Goal: Contribute content: Contribute content

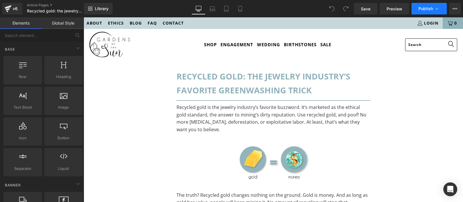
click at [442, 8] on button "Publish" at bounding box center [429, 9] width 35 height 12
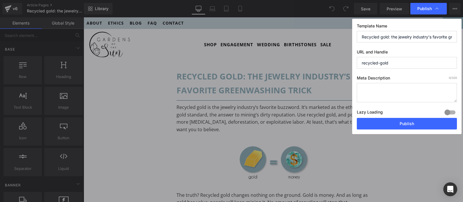
click at [391, 100] on textarea at bounding box center [407, 92] width 100 height 19
paste textarea "Recycled gold isn’t the solution it’s made out to be. Mining doesn’t stop, and …"
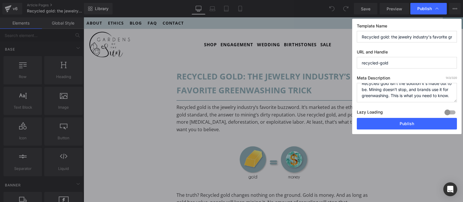
scroll to position [6, 0]
type textarea "Recycled gold isn’t the solution it’s made out to be. Mining doesn’t stop, and …"
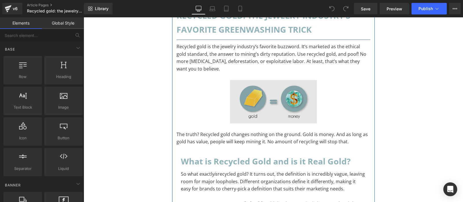
scroll to position [122, 0]
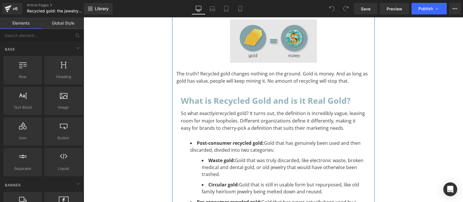
click at [265, 41] on div "Image" at bounding box center [274, 40] width 194 height 43
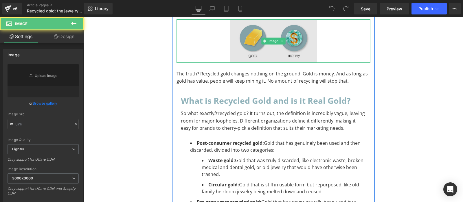
type input "[URL][DOMAIN_NAME]"
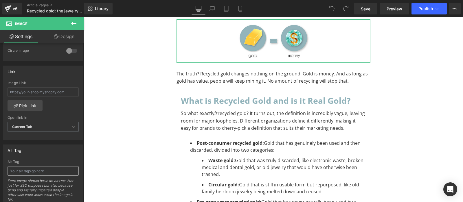
scroll to position [261, 0]
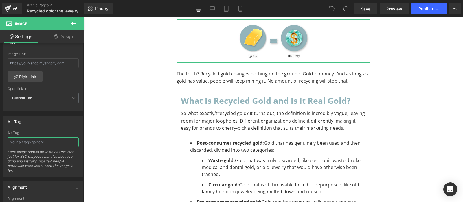
click at [43, 138] on input "text" at bounding box center [43, 143] width 71 height 10
paste input "The Problem with Recycled Gold"
type input "The Problem with Recycled Gold"
click at [66, 136] on div "Alt Tag The Problem with Recycled Gold Each image should have an alt text. Not …" at bounding box center [43, 154] width 71 height 46
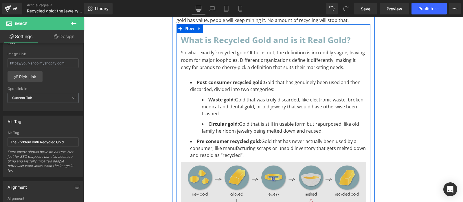
scroll to position [243, 0]
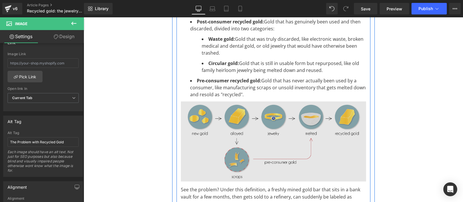
click at [243, 130] on img at bounding box center [273, 142] width 185 height 80
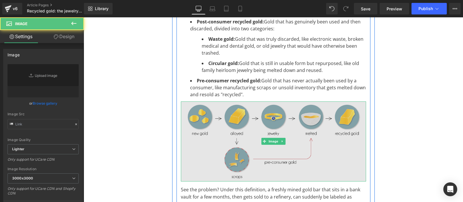
type input "[URL][DOMAIN_NAME]"
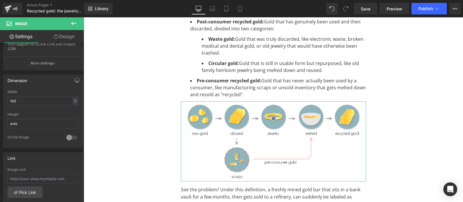
scroll to position [232, 0]
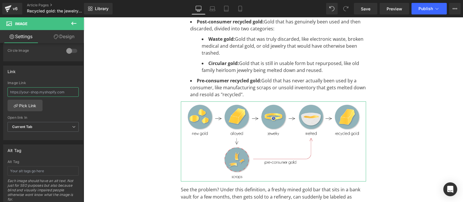
click at [31, 90] on input "text" at bounding box center [43, 92] width 71 height 10
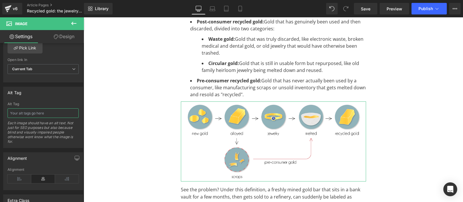
click at [32, 109] on input "text" at bounding box center [43, 114] width 71 height 10
paste input "How recycled gold ignores the real problem"
type input "How recycled gold ignores the real problem"
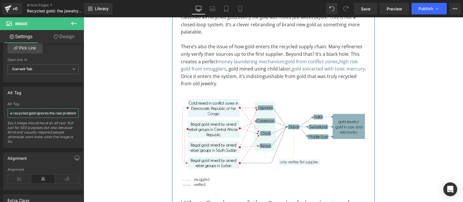
scroll to position [700, 0]
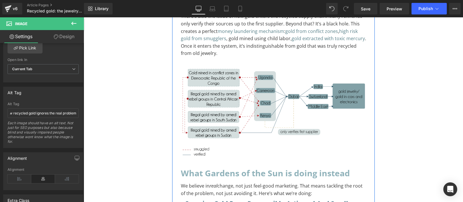
click at [257, 109] on img at bounding box center [273, 113] width 185 height 96
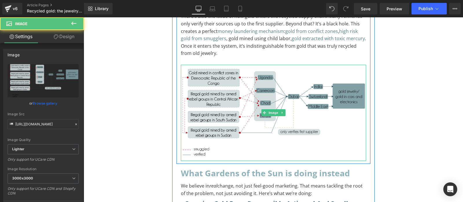
click at [240, 88] on img at bounding box center [273, 113] width 185 height 96
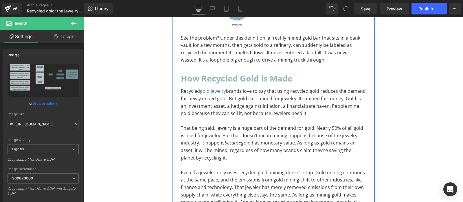
scroll to position [274, 0]
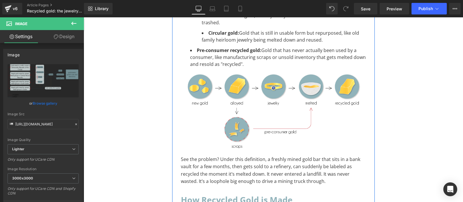
click at [238, 103] on img at bounding box center [273, 111] width 185 height 80
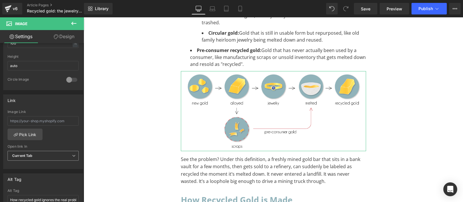
scroll to position [319, 0]
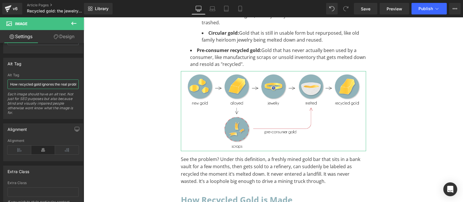
click at [33, 83] on input "How recycled gold ignores the real problem" at bounding box center [43, 85] width 71 height 10
type input "How Recycled Gold Made"
click at [40, 103] on div "Each image should have an alt text. Not just for SEO purposes but also because …" at bounding box center [43, 105] width 71 height 27
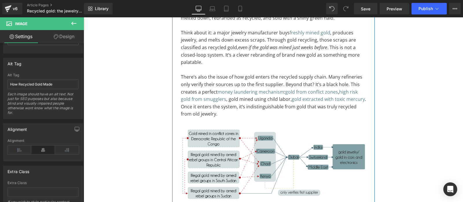
scroll to position [700, 0]
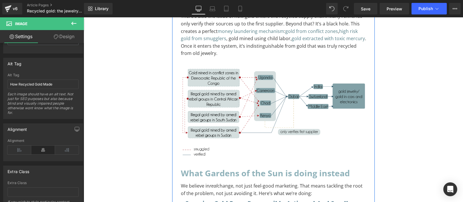
click at [256, 125] on img at bounding box center [273, 113] width 185 height 96
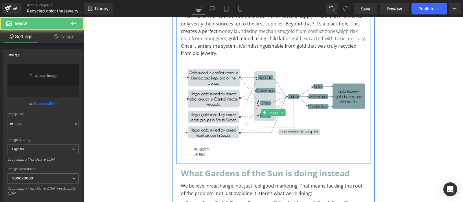
type input "[URL][DOMAIN_NAME]"
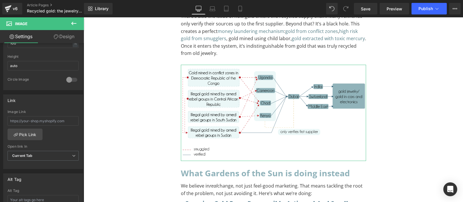
scroll to position [261, 0]
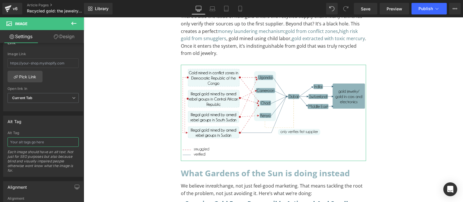
click at [28, 140] on input "text" at bounding box center [43, 143] width 71 height 10
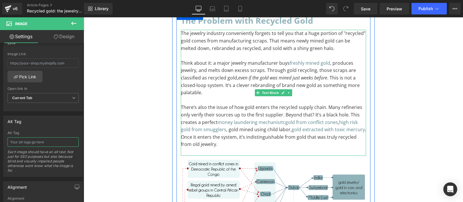
scroll to position [669, 0]
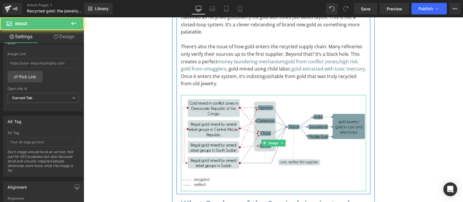
click at [238, 135] on img at bounding box center [273, 143] width 185 height 96
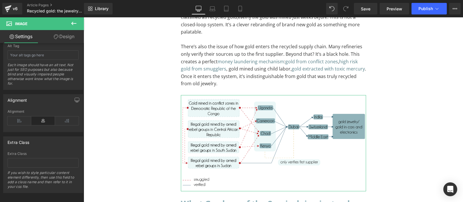
scroll to position [319, 0]
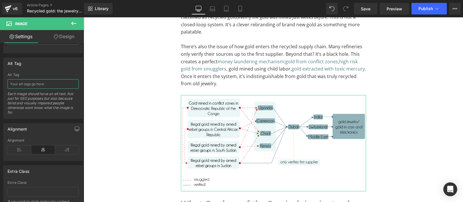
click at [34, 85] on input "text" at bounding box center [43, 84] width 71 height 10
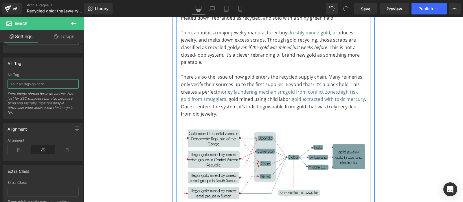
scroll to position [608, 0]
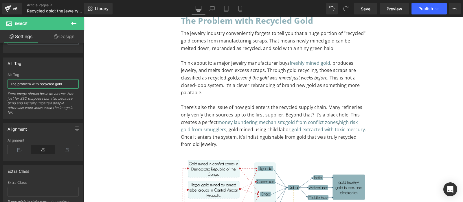
click at [17, 85] on input "The problem with recycled gold" at bounding box center [43, 84] width 71 height 10
type input "The systemic problem with recycled gold"
click at [28, 116] on div "Each image should have an alt text. Not just for SEO purposes but also because …" at bounding box center [43, 105] width 71 height 27
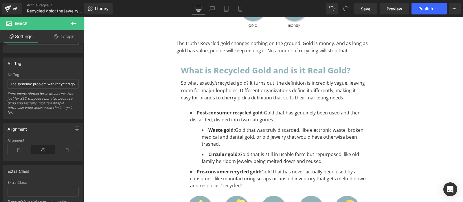
scroll to position [91, 0]
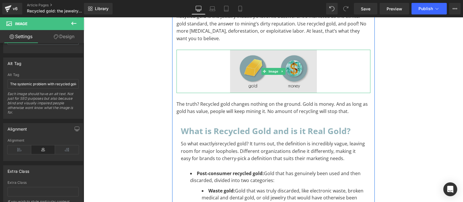
click at [271, 80] on img at bounding box center [273, 71] width 87 height 43
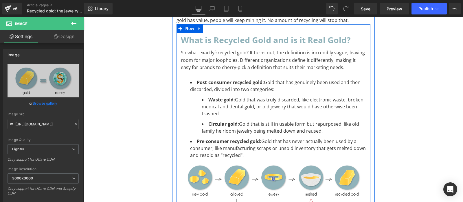
scroll to position [304, 0]
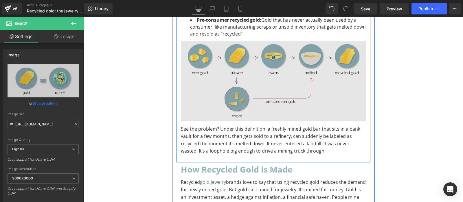
click at [317, 89] on img at bounding box center [273, 81] width 185 height 80
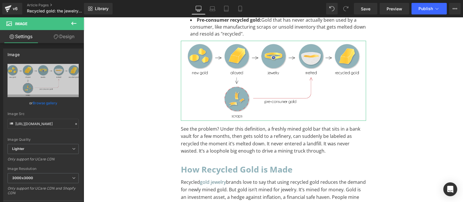
scroll to position [0, 0]
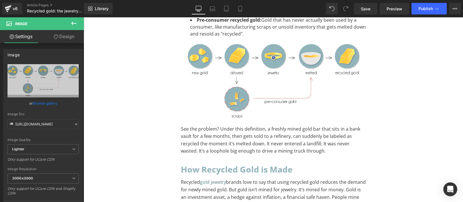
click at [78, 26] on button at bounding box center [74, 23] width 20 height 13
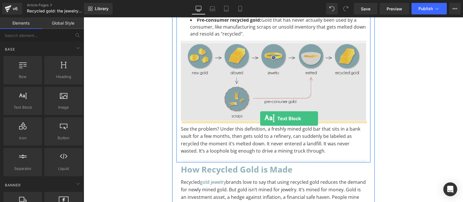
drag, startPoint x: 111, startPoint y: 123, endPoint x: 260, endPoint y: 119, distance: 149.8
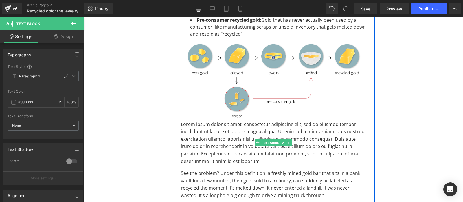
click at [241, 129] on p "Lorem ipsum dolor sit amet, consectetur adipiscing elit, sed do eiusmod tempor …" at bounding box center [273, 143] width 185 height 45
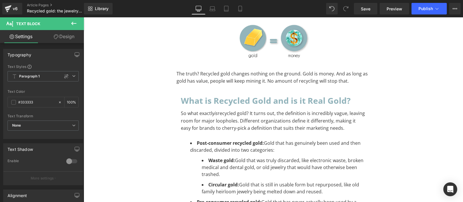
scroll to position [304, 0]
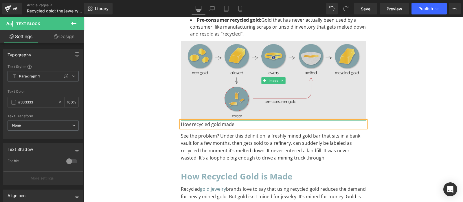
click at [270, 89] on img at bounding box center [273, 81] width 185 height 80
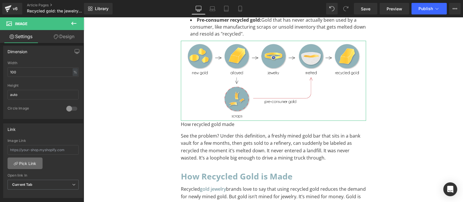
scroll to position [290, 0]
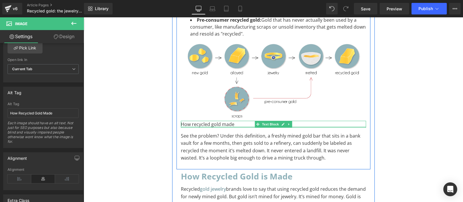
click at [210, 127] on div at bounding box center [273, 127] width 185 height 1
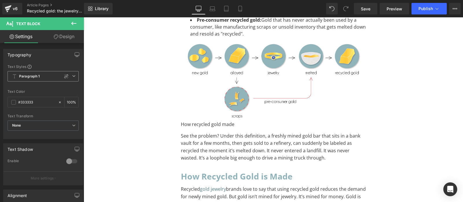
click at [28, 77] on b "Paragraph 1" at bounding box center [29, 76] width 21 height 5
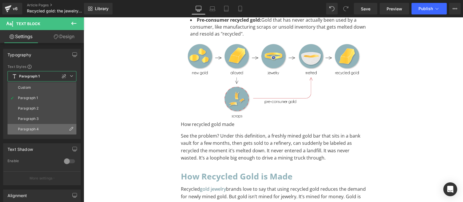
click at [29, 127] on li "Paragraph 4" at bounding box center [42, 129] width 69 height 10
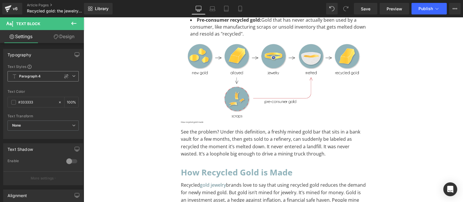
click at [27, 73] on span "Paragraph 4" at bounding box center [43, 76] width 71 height 10
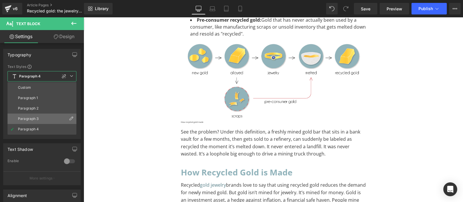
click at [24, 116] on li "Paragraph 3" at bounding box center [42, 119] width 69 height 10
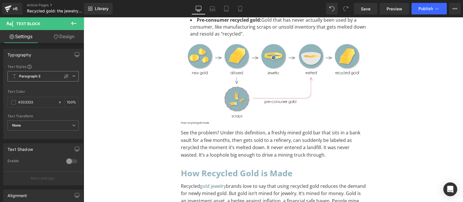
click at [30, 78] on b "Paragraph 3" at bounding box center [30, 76] width 22 height 5
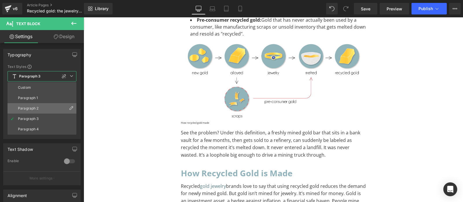
click at [28, 112] on li "Paragraph 2" at bounding box center [42, 108] width 69 height 10
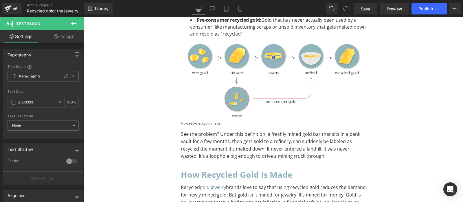
scroll to position [87, 0]
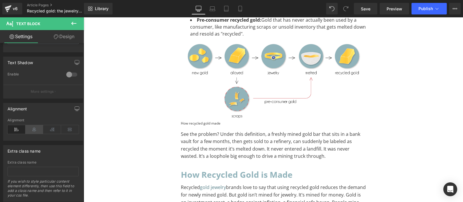
click at [34, 125] on icon at bounding box center [34, 129] width 18 height 9
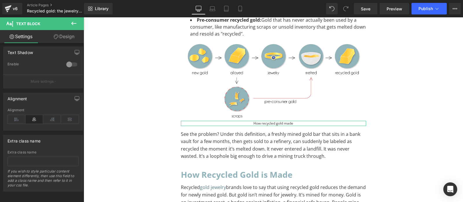
scroll to position [68, 0]
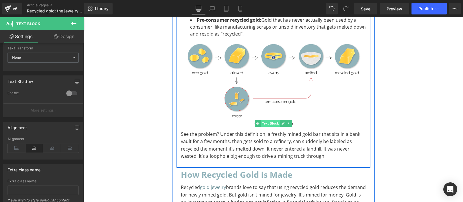
click at [264, 125] on span "Text Block" at bounding box center [270, 123] width 19 height 7
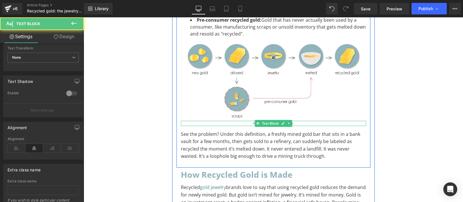
click at [252, 124] on div "How recycled gold made" at bounding box center [273, 123] width 185 height 5
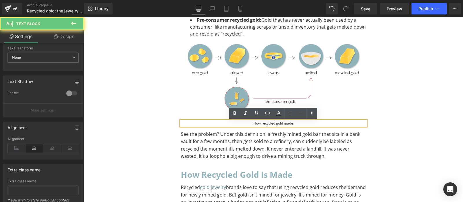
click at [252, 124] on div "How recycled gold made" at bounding box center [273, 123] width 185 height 5
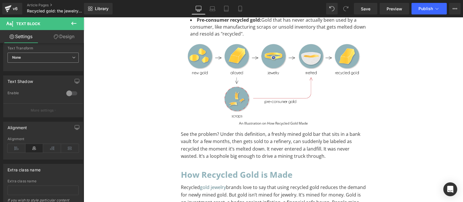
click at [31, 59] on span "None" at bounding box center [43, 58] width 71 height 10
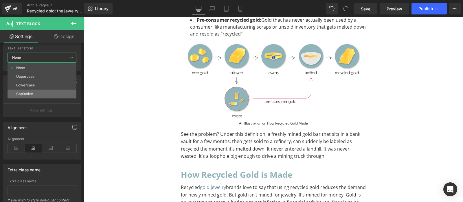
click at [17, 93] on div "Capitalize" at bounding box center [24, 94] width 17 height 4
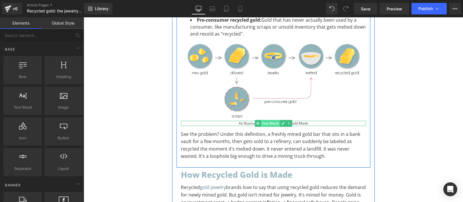
click at [270, 127] on span "Text Block" at bounding box center [270, 123] width 19 height 7
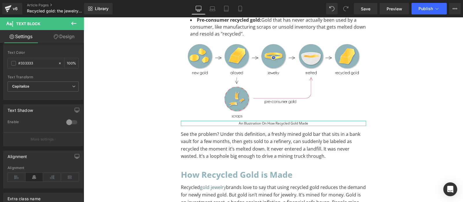
scroll to position [0, 0]
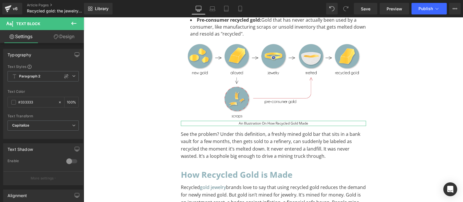
click at [52, 37] on link "Design" at bounding box center [64, 36] width 42 height 13
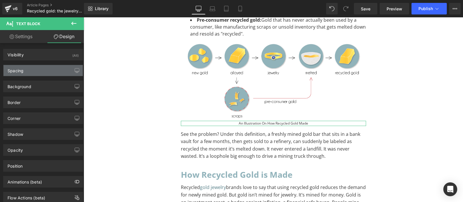
type input "0"
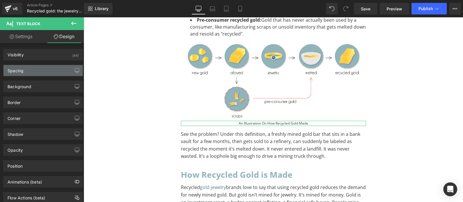
type input "0"
click at [39, 70] on div "Spacing" at bounding box center [42, 70] width 79 height 11
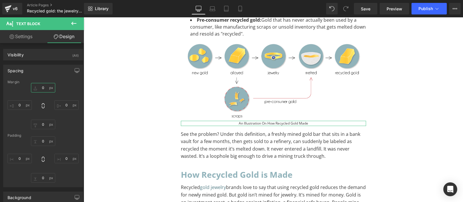
click at [40, 86] on input "0" at bounding box center [43, 88] width 24 height 10
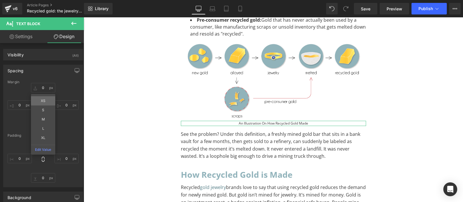
type input "XS"
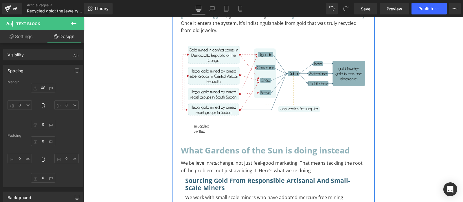
scroll to position [669, 0]
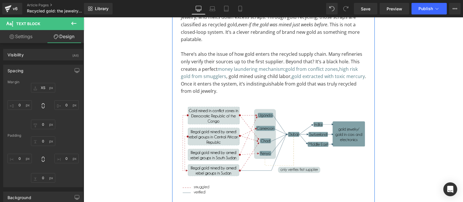
click at [239, 136] on img at bounding box center [273, 151] width 185 height 96
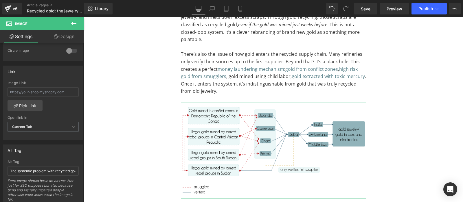
scroll to position [261, 0]
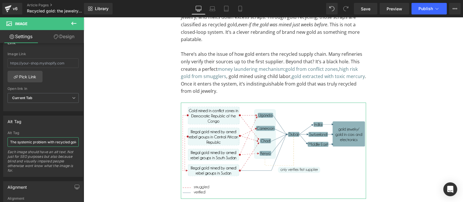
click at [36, 138] on input "The systemic problem with recycled gold" at bounding box center [43, 143] width 71 height 10
click at [39, 129] on div "Alt Tag The systemic problem with recycled gold Alt Tag The systemic problem wi…" at bounding box center [43, 146] width 80 height 61
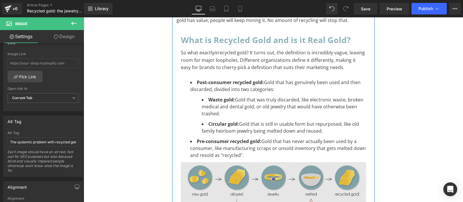
scroll to position [304, 0]
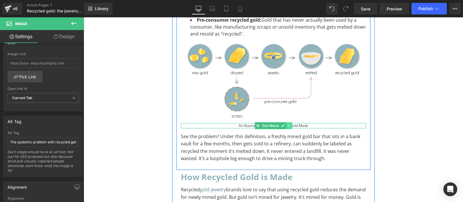
click at [289, 125] on icon at bounding box center [289, 125] width 3 height 3
click at [288, 127] on link at bounding box center [286, 126] width 6 height 7
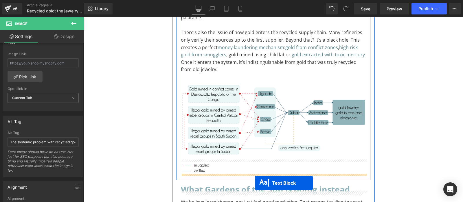
scroll to position [742, 0]
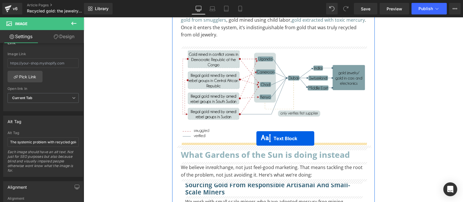
drag, startPoint x: 273, startPoint y: 44, endPoint x: 256, endPoint y: 139, distance: 96.5
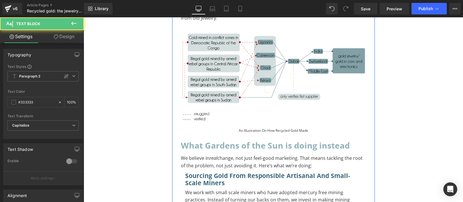
scroll to position [726, 0]
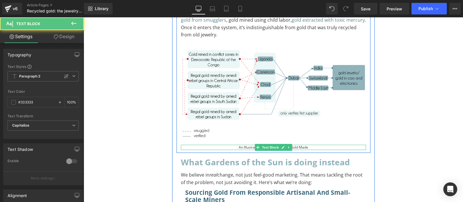
click at [252, 149] on div "An Illustration on How Recycled Gold Made" at bounding box center [273, 147] width 185 height 5
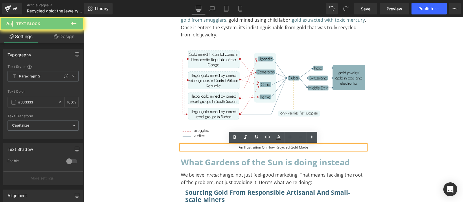
click at [252, 149] on div "An Illustration on How Recycled Gold Made" at bounding box center [273, 147] width 185 height 5
paste div
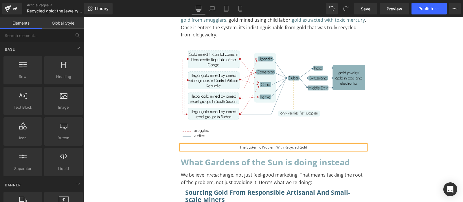
click at [410, 127] on div "Recycled gold: the jewelry industry’s favorite greenwashing trick Heading Separ…" at bounding box center [274, -1] width 380 height 1329
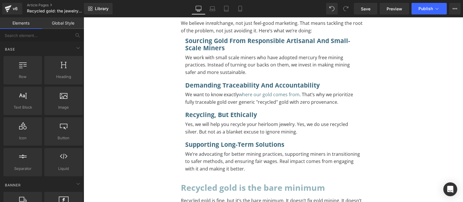
scroll to position [999, 0]
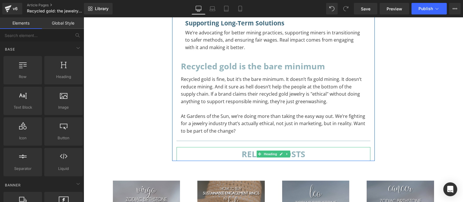
click at [245, 156] on h2 "related posts" at bounding box center [274, 154] width 194 height 14
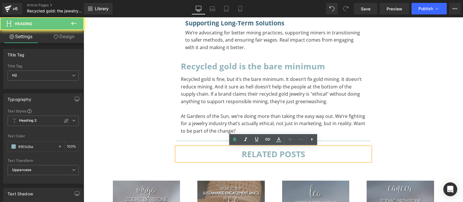
click at [245, 156] on h2 "related posts" at bounding box center [274, 154] width 194 height 14
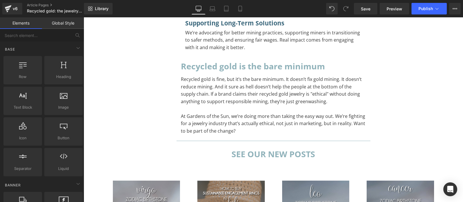
scroll to position [1060, 0]
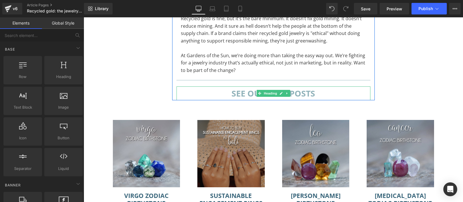
click at [265, 95] on span "Heading" at bounding box center [271, 93] width 16 height 7
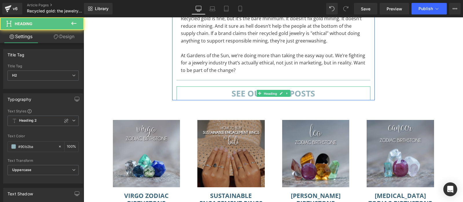
click at [237, 94] on h2 "SEE OUR NEW POSTS" at bounding box center [274, 94] width 194 height 14
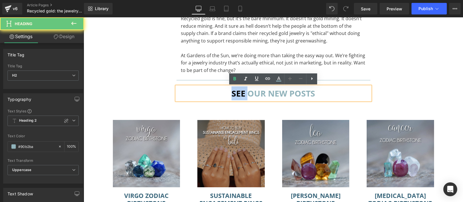
click at [237, 94] on h2 "SEE OUR NEW POSTS" at bounding box center [274, 94] width 194 height 14
click at [235, 94] on h2 "SEE OUR NEW POSTS" at bounding box center [274, 94] width 194 height 14
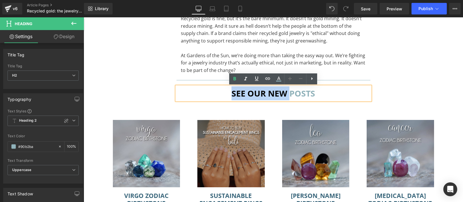
drag, startPoint x: 290, startPoint y: 94, endPoint x: 225, endPoint y: 94, distance: 64.6
click at [225, 94] on h2 "SEE OUR NEW POSTS" at bounding box center [274, 94] width 194 height 14
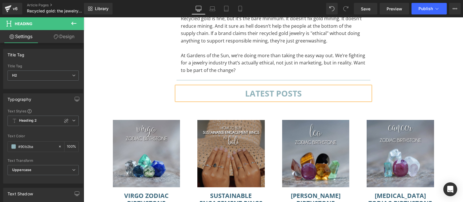
click at [244, 98] on h2 "LATEST POSTS" at bounding box center [274, 94] width 194 height 14
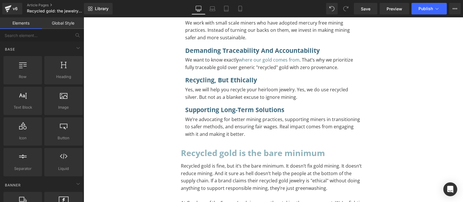
scroll to position [791, 0]
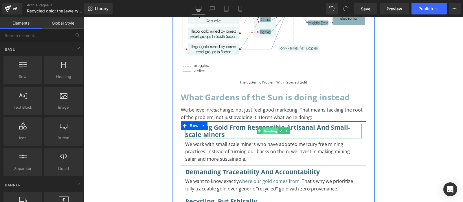
click at [268, 133] on span "Heading" at bounding box center [271, 131] width 16 height 7
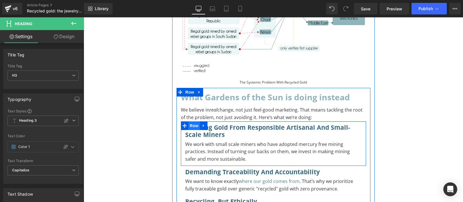
click at [193, 125] on span "Row" at bounding box center [195, 126] width 12 height 9
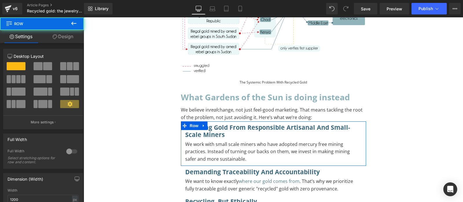
click at [63, 38] on link "Design" at bounding box center [63, 36] width 42 height 13
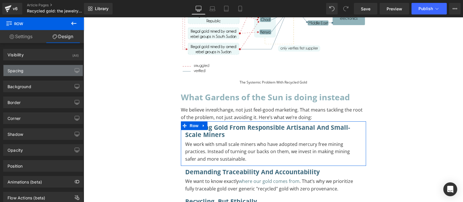
type input "0"
type input "XS"
type input "0"
type input "10"
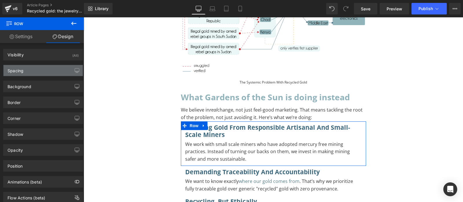
type input "0"
click at [37, 76] on div "Spacing" at bounding box center [42, 70] width 79 height 11
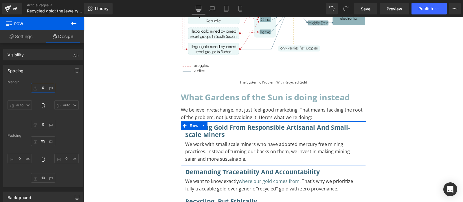
click at [37, 90] on input "0" at bounding box center [43, 88] width 24 height 10
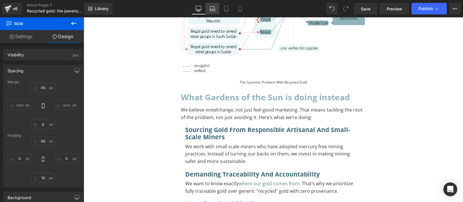
click at [209, 8] on link "Laptop" at bounding box center [213, 9] width 14 height 12
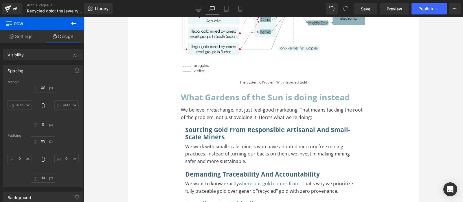
type input "XS"
type input "0"
type input "XS"
type input "0"
type input "10"
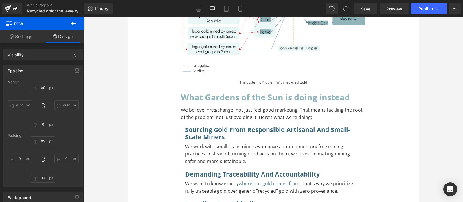
type input "0"
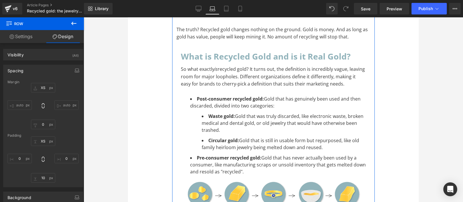
scroll to position [0, 0]
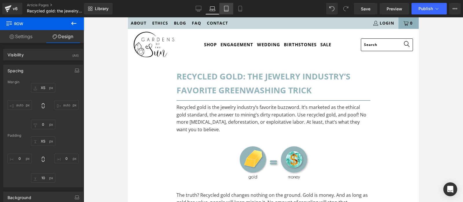
click at [222, 4] on link "Tablet" at bounding box center [227, 9] width 14 height 12
type input "XS"
type input "0"
type input "XS"
type input "0"
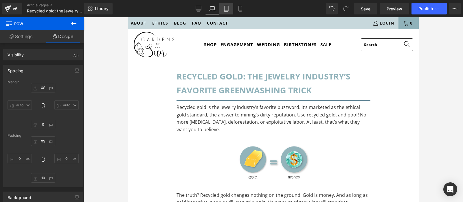
type input "10"
type input "0"
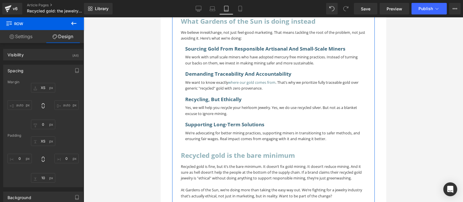
scroll to position [852, 0]
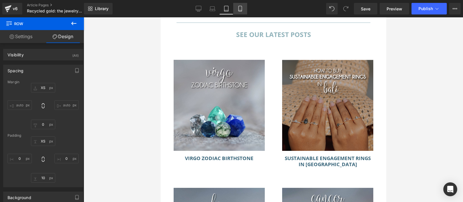
click at [242, 3] on link "Mobile" at bounding box center [240, 9] width 14 height 12
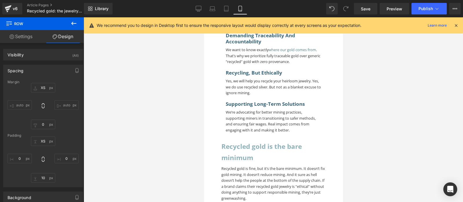
type input "XS"
type input "0"
type input "XS"
type input "0"
type input "10"
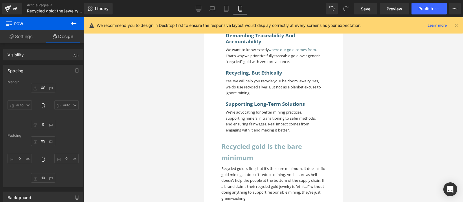
type input "0"
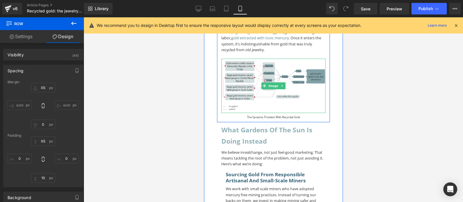
click at [304, 111] on img at bounding box center [273, 86] width 104 height 54
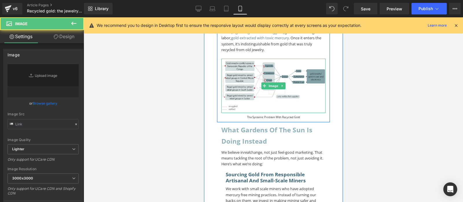
type input "[URL][DOMAIN_NAME]"
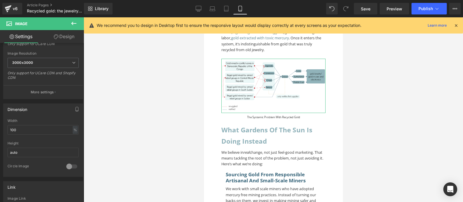
scroll to position [145, 0]
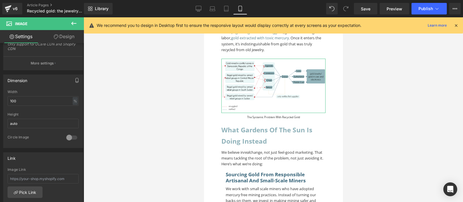
click at [74, 84] on button "button" at bounding box center [76, 80] width 9 height 11
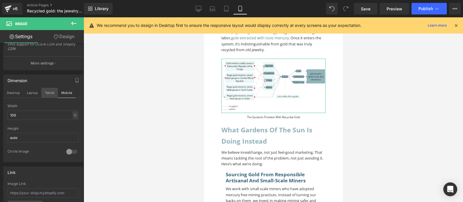
click at [52, 92] on button "Tablet" at bounding box center [49, 93] width 17 height 10
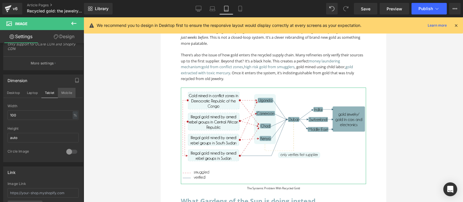
click at [69, 92] on button "Mobile" at bounding box center [67, 93] width 18 height 10
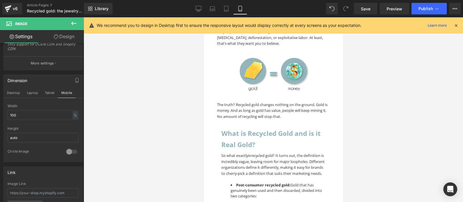
scroll to position [0, 0]
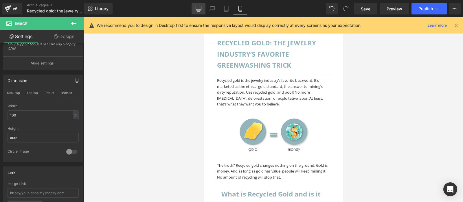
click at [198, 3] on link "Desktop" at bounding box center [199, 9] width 14 height 12
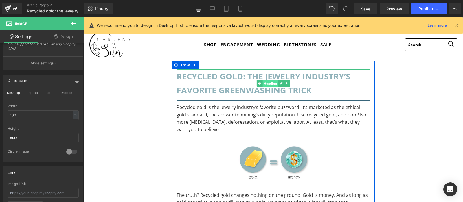
click at [266, 82] on span "Heading" at bounding box center [271, 83] width 16 height 7
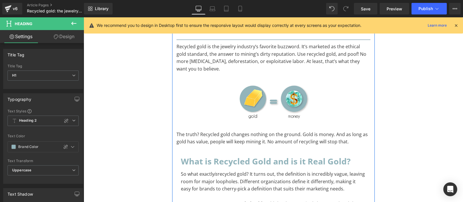
scroll to position [152, 0]
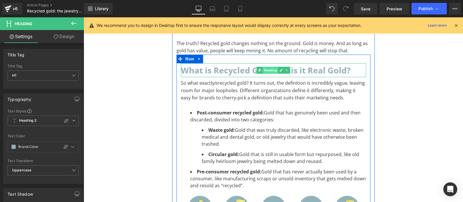
click at [264, 70] on span "Heading" at bounding box center [271, 70] width 16 height 7
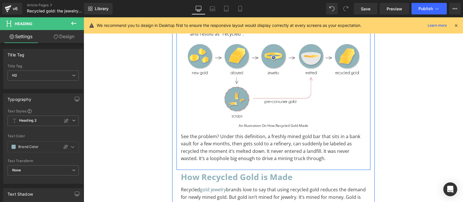
scroll to position [395, 0]
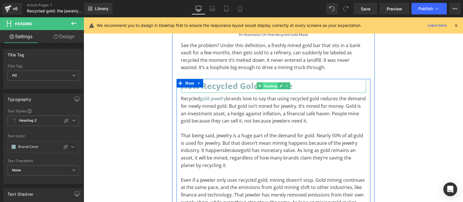
click at [267, 85] on span "Heading" at bounding box center [271, 86] width 16 height 7
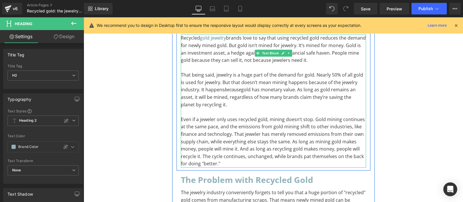
scroll to position [547, 0]
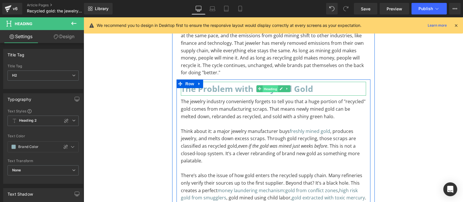
click at [270, 92] on span "Heading" at bounding box center [271, 89] width 16 height 7
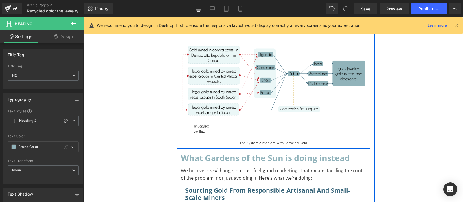
scroll to position [791, 0]
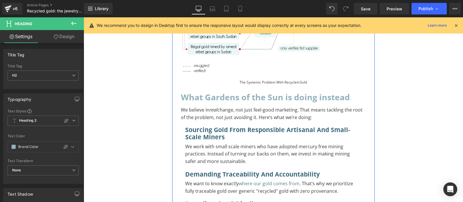
click at [240, 102] on h2 "What Gardens of the Sun is doing instead" at bounding box center [273, 97] width 185 height 14
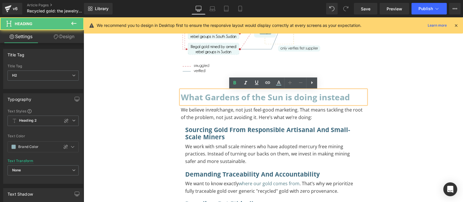
click at [234, 99] on h2 "What Gardens of the Sun is doing instead" at bounding box center [273, 97] width 185 height 14
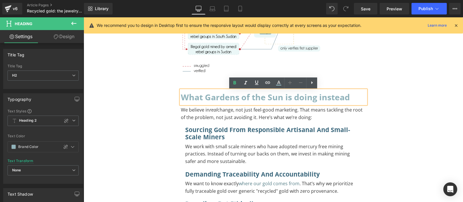
click at [239, 129] on h3 "Sourcing gold from responsible artisanal and small-scale miners" at bounding box center [273, 133] width 177 height 15
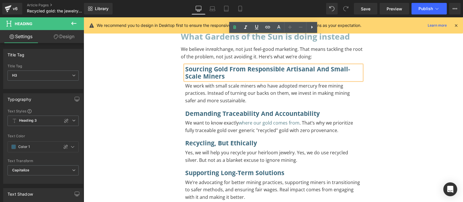
scroll to position [882, 0]
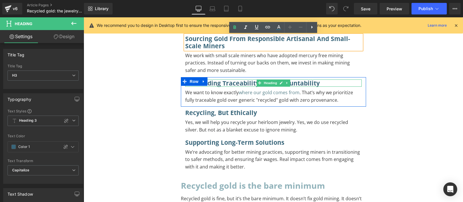
click at [228, 86] on h3 "Demanding traceability and accountability" at bounding box center [273, 84] width 177 height 8
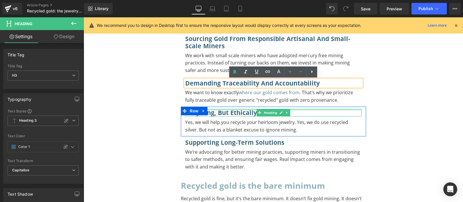
click at [243, 111] on div at bounding box center [273, 109] width 177 height 1
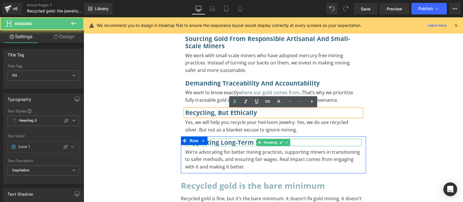
click at [236, 143] on h3 "Supporting long-term solutions" at bounding box center [273, 143] width 177 height 8
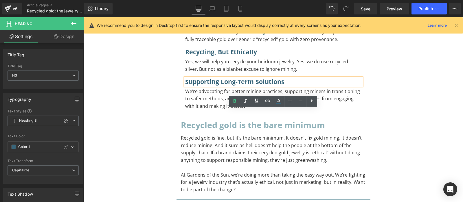
scroll to position [973, 0]
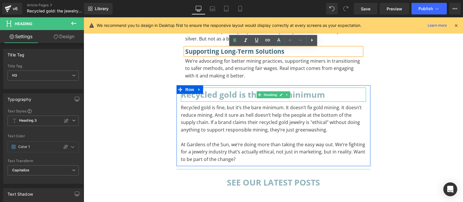
click at [222, 98] on h2 "Recycled gold is the bare minimum" at bounding box center [273, 95] width 185 height 14
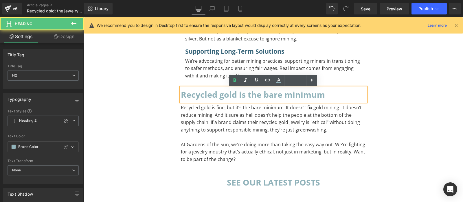
scroll to position [852, 0]
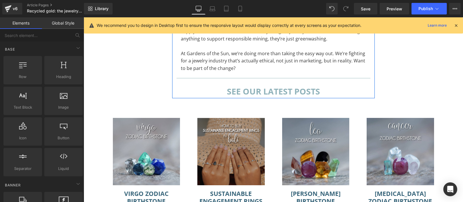
scroll to position [1095, 0]
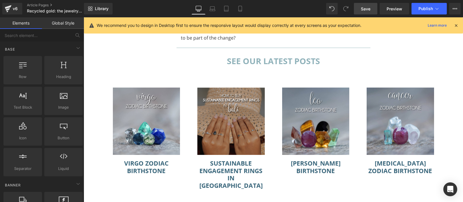
click at [367, 6] on span "Save" at bounding box center [366, 9] width 10 height 6
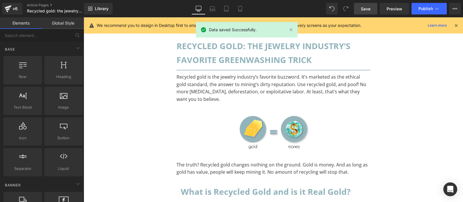
scroll to position [0, 0]
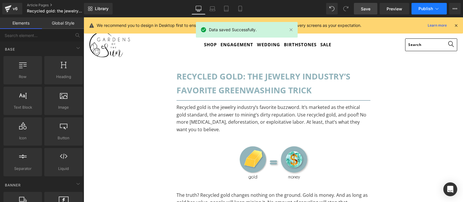
click at [441, 10] on button "Publish" at bounding box center [429, 9] width 35 height 12
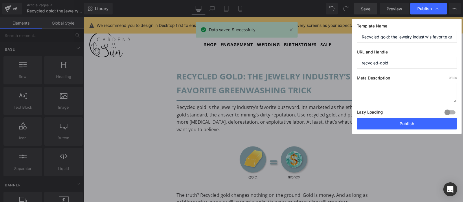
click at [401, 87] on textarea at bounding box center [407, 92] width 100 height 19
